Goal: Task Accomplishment & Management: Manage account settings

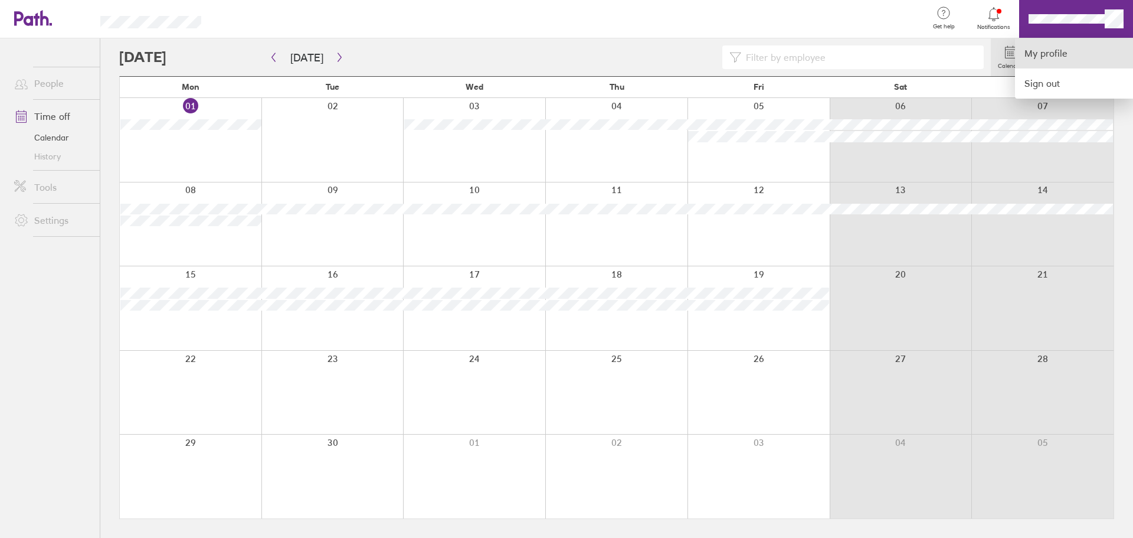
click at [1044, 60] on link "My profile" at bounding box center [1074, 53] width 118 height 30
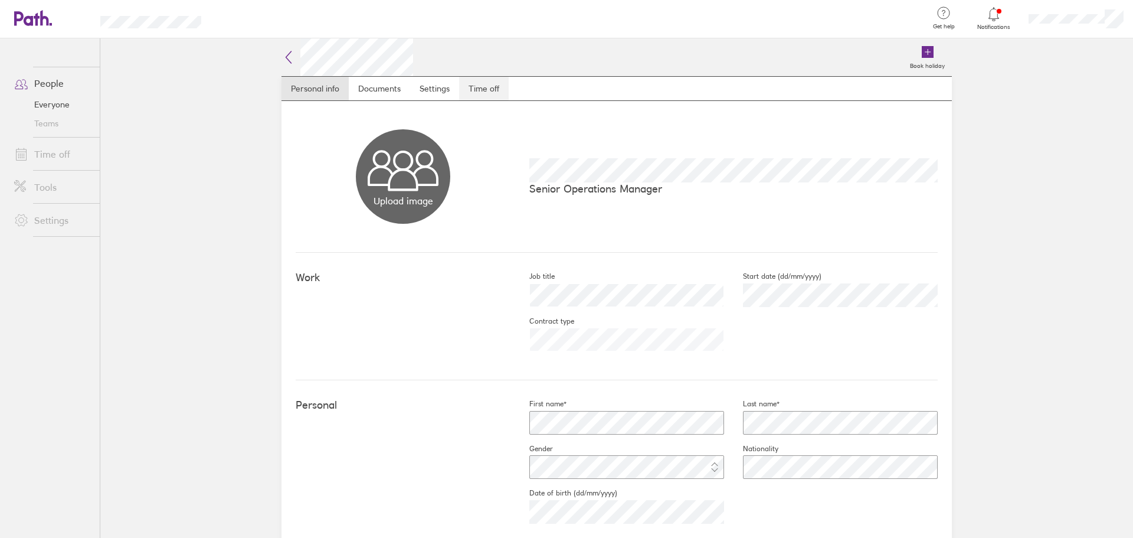
click at [479, 90] on link "Time off" at bounding box center [484, 89] width 50 height 24
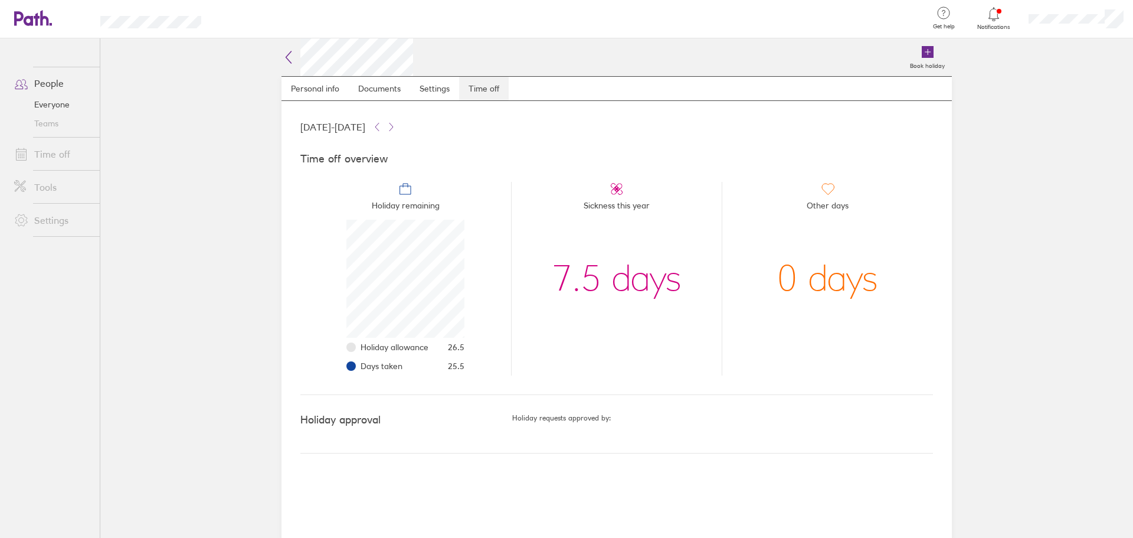
scroll to position [118, 118]
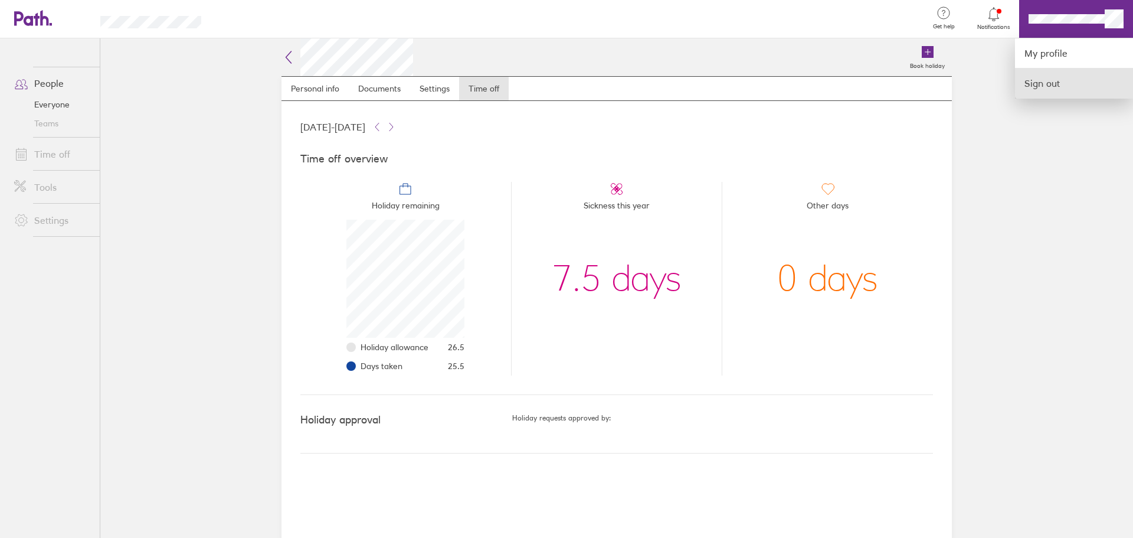
click at [1057, 76] on link "Sign out" at bounding box center [1074, 83] width 118 height 30
